Goal: Task Accomplishment & Management: Complete application form

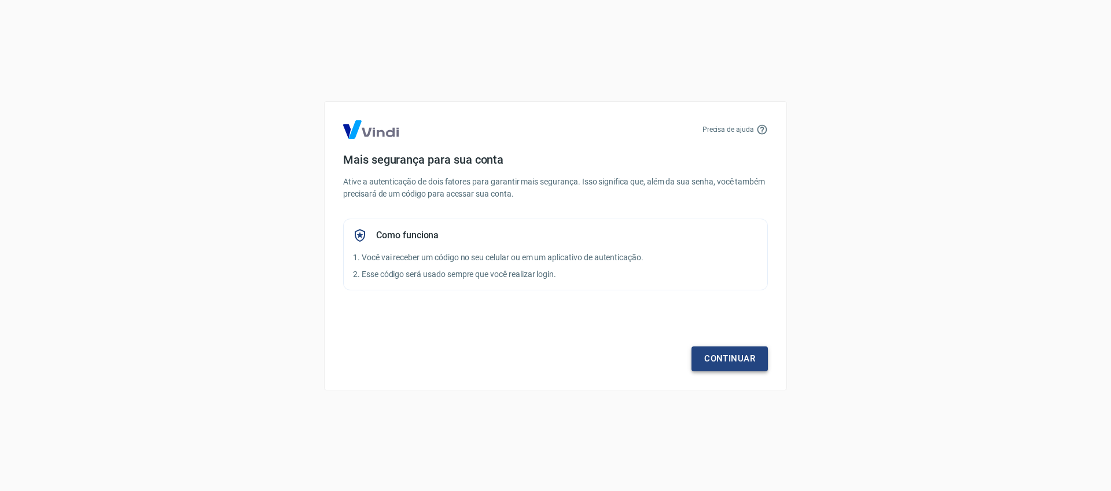
click at [721, 365] on link "Continuar" at bounding box center [729, 358] width 76 height 24
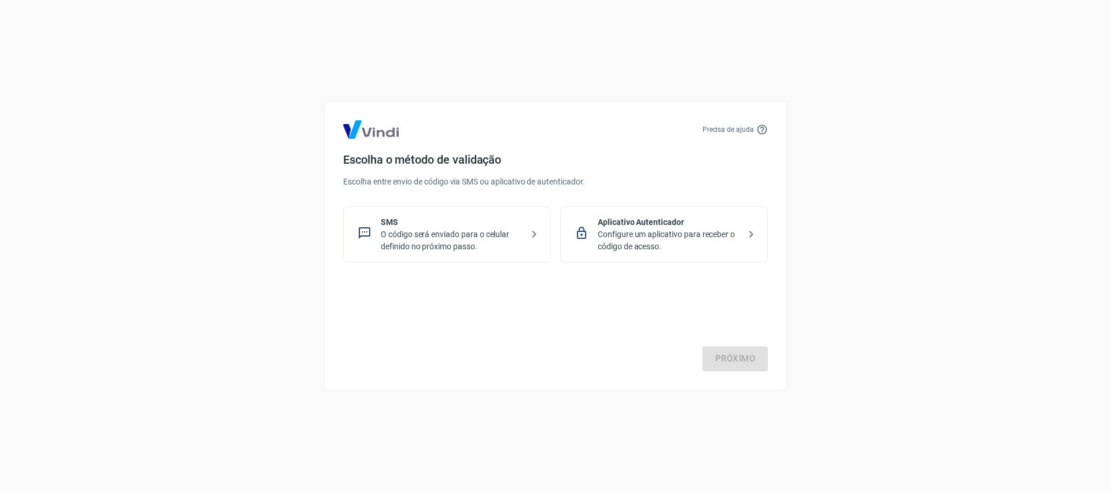
click at [423, 233] on p "O código será enviado para o celular definido no próximo passo." at bounding box center [452, 240] width 142 height 24
click at [729, 361] on link "Próximo" at bounding box center [734, 358] width 65 height 24
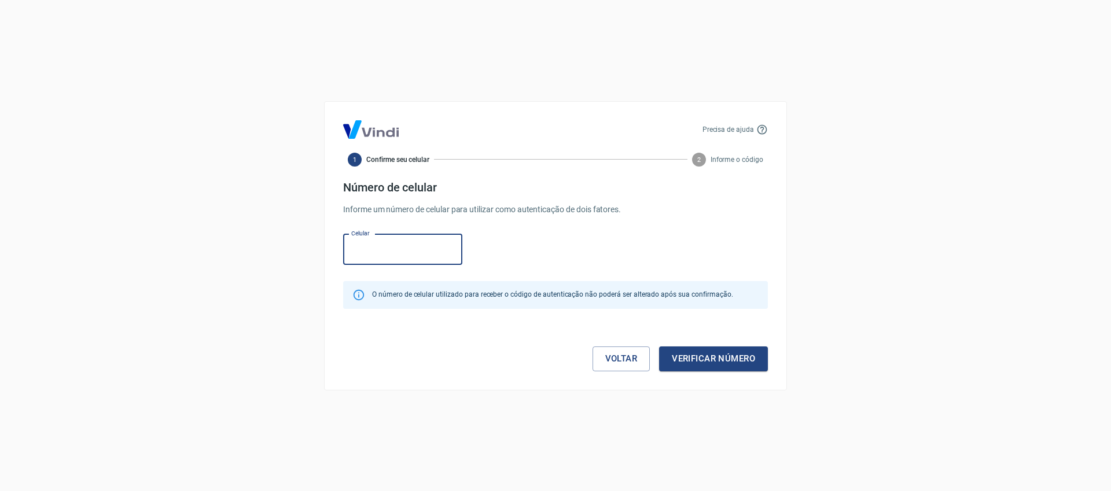
click at [386, 252] on input "Celular" at bounding box center [402, 249] width 119 height 31
type input "(44) 98827-3391"
click at [698, 359] on button "Verificar número" at bounding box center [713, 358] width 109 height 24
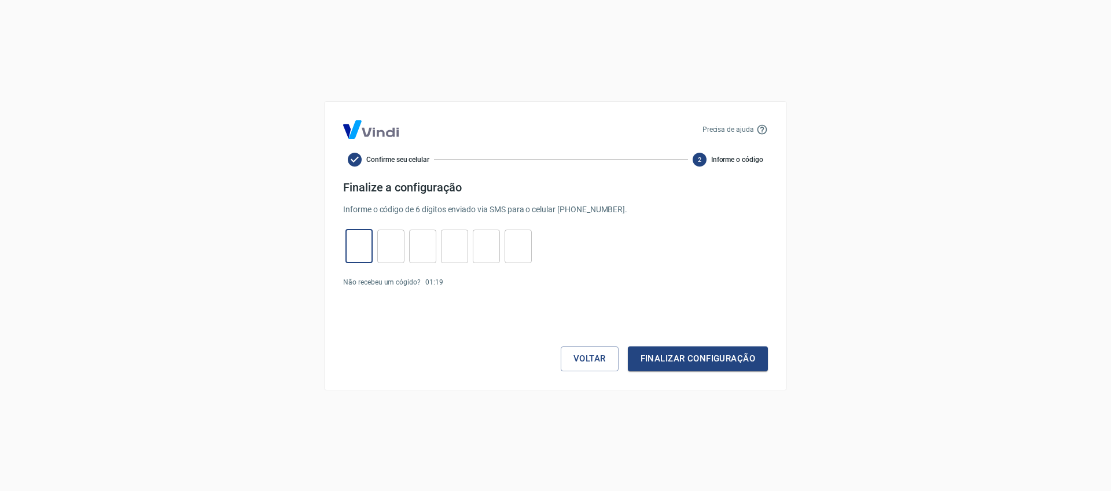
click at [367, 253] on input "tel" at bounding box center [358, 246] width 27 height 25
type input "4"
type input "0"
type input "4"
type input "7"
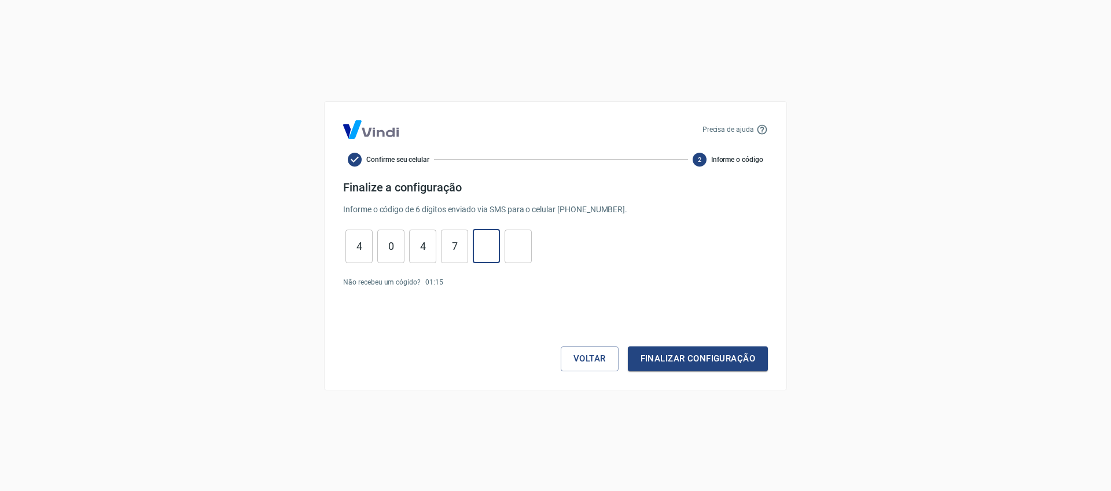
type input "6"
type input "9"
click at [665, 365] on button "Finalizar configuração" at bounding box center [698, 358] width 140 height 24
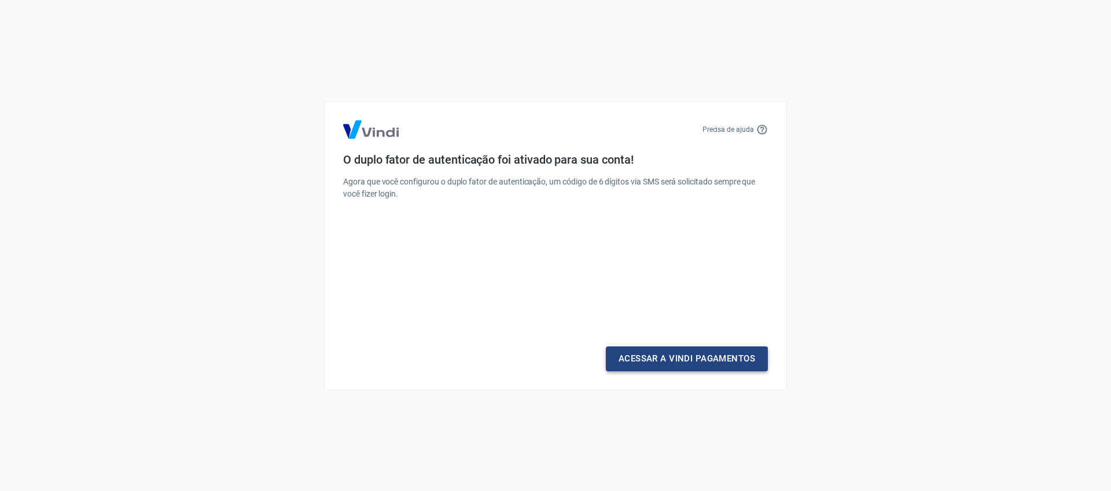
click at [677, 361] on link "Acessar a Vindi Pagamentos" at bounding box center [687, 358] width 162 height 24
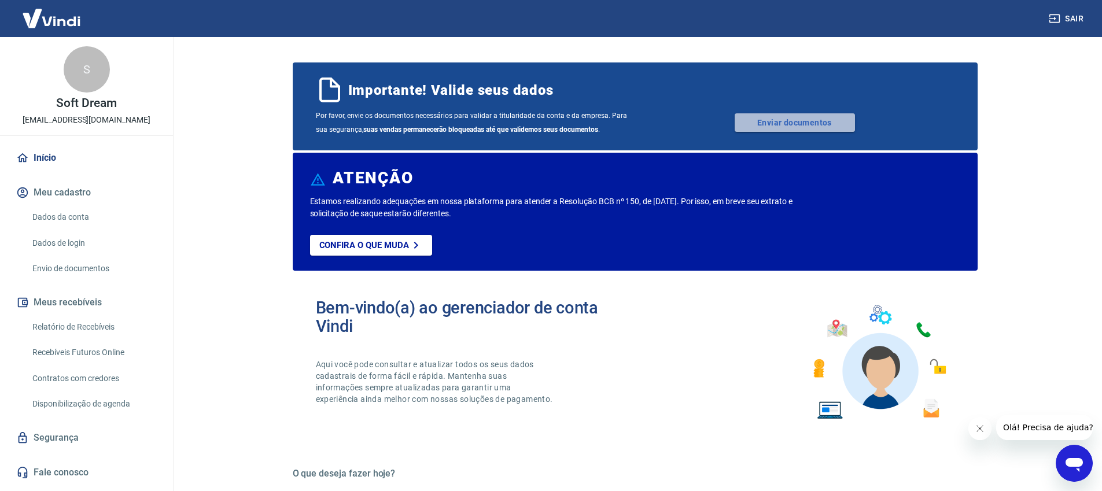
click at [813, 126] on link "Enviar documentos" at bounding box center [795, 122] width 120 height 19
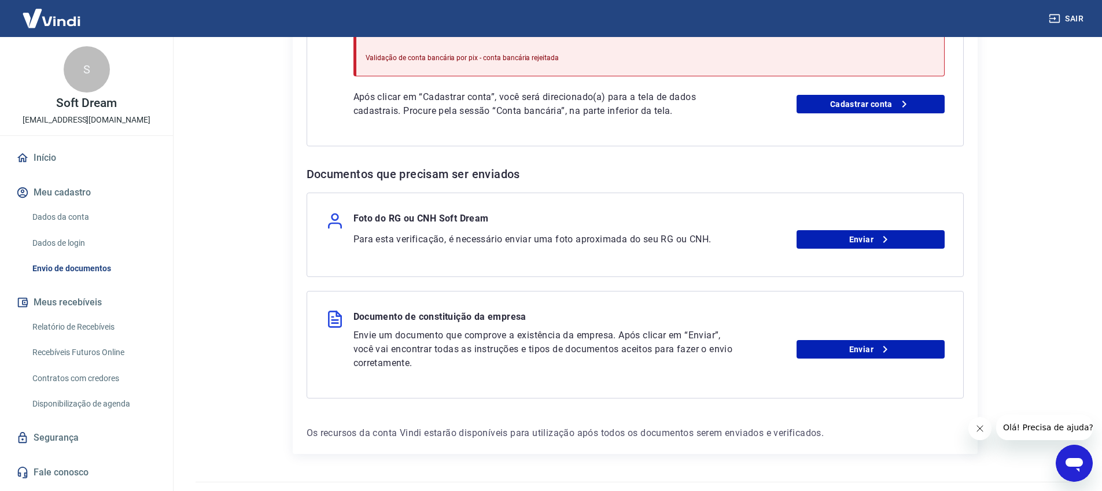
scroll to position [353, 0]
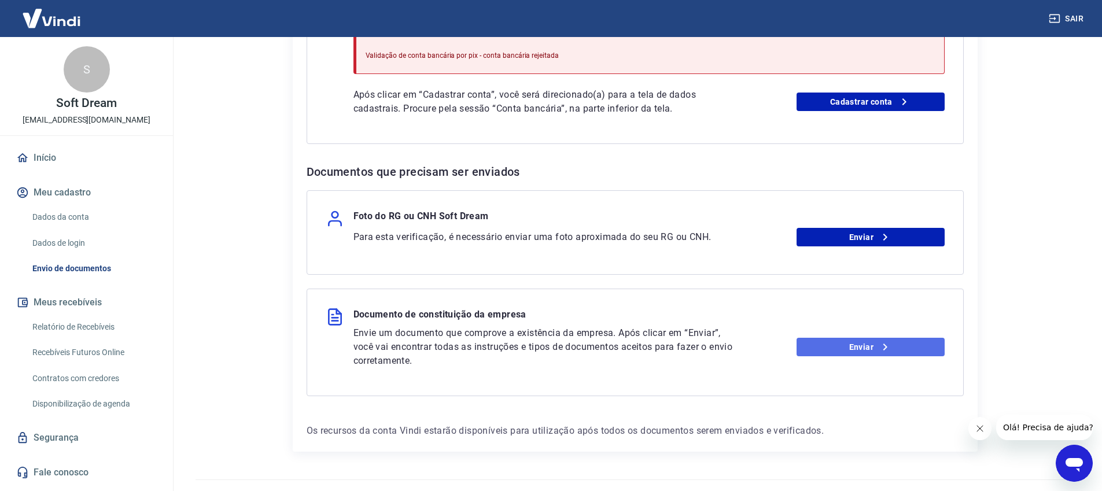
click at [862, 346] on link "Enviar" at bounding box center [870, 347] width 148 height 19
